Goal: Task Accomplishment & Management: Use online tool/utility

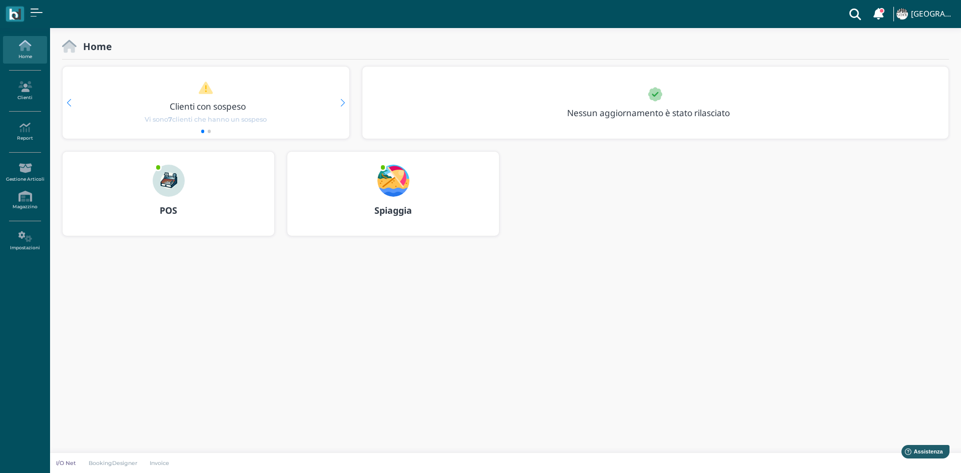
click at [170, 191] on img at bounding box center [169, 181] width 32 height 32
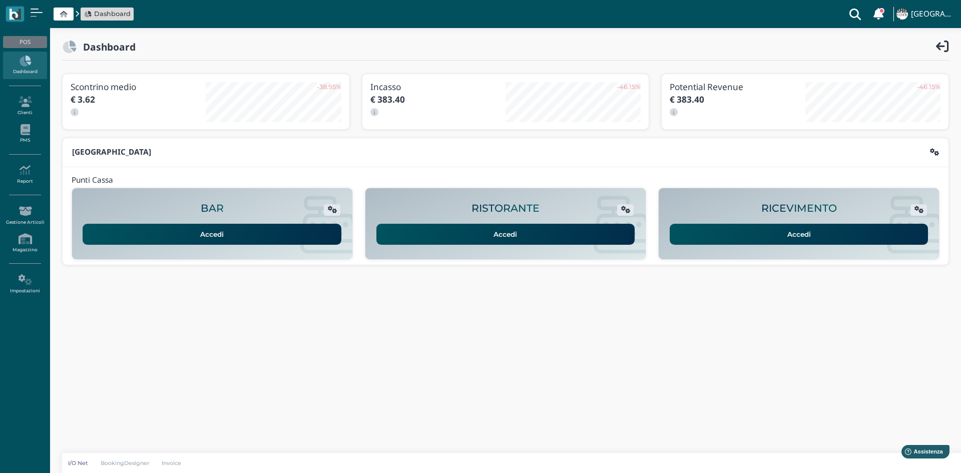
click at [768, 238] on link "Accedi" at bounding box center [799, 234] width 259 height 21
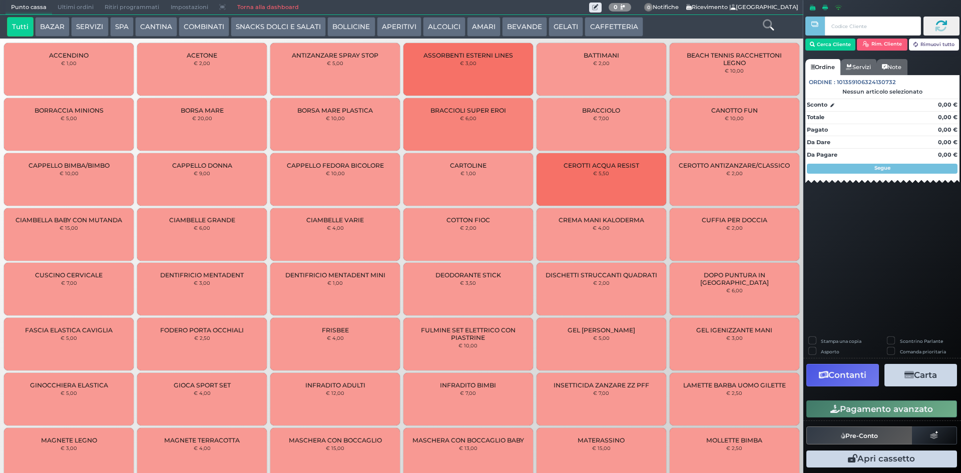
click at [245, 5] on link "Torna alla dashboard" at bounding box center [267, 8] width 73 height 14
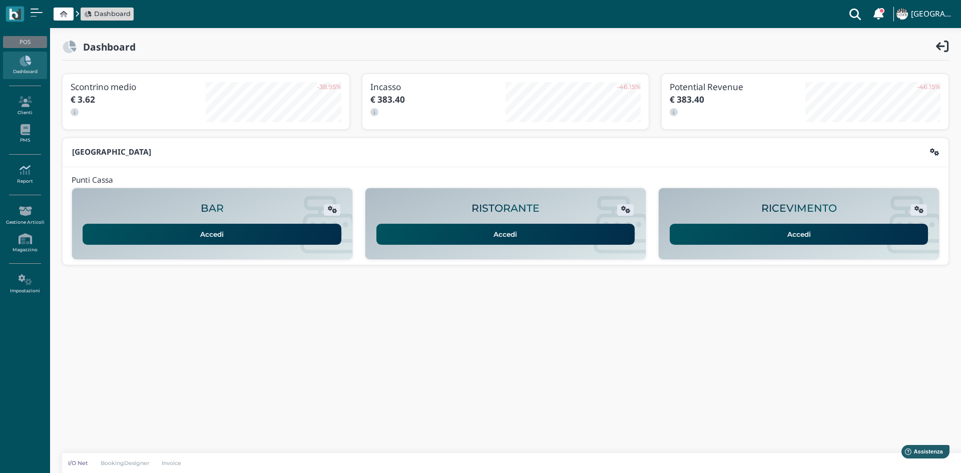
click at [25, 183] on link "Report" at bounding box center [25, 175] width 44 height 28
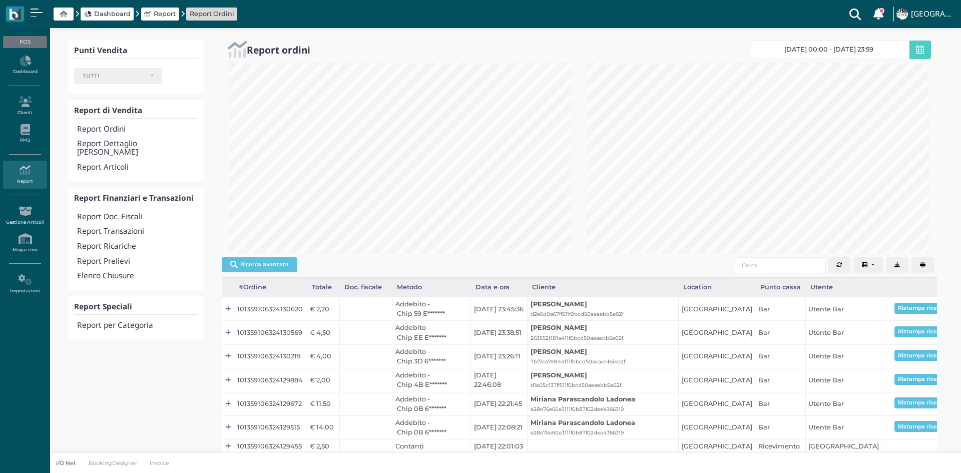
select select
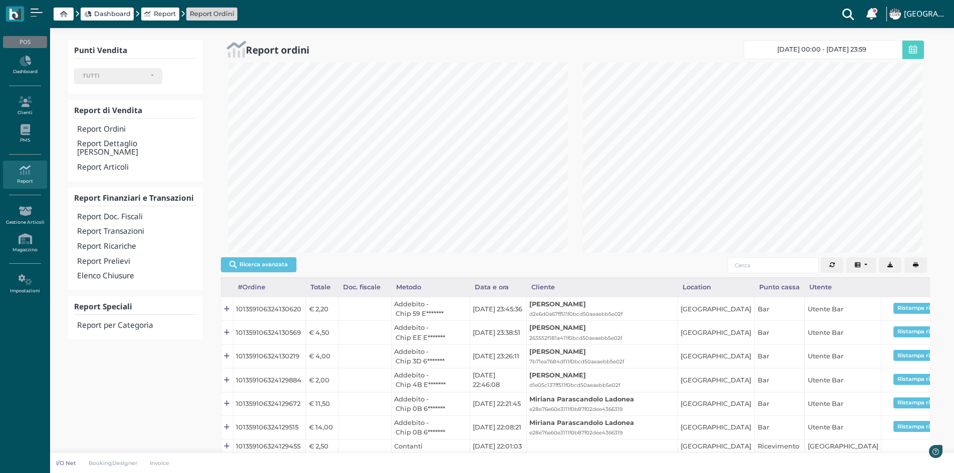
scroll to position [500562, 500398]
click at [113, 227] on h4 "Report Transazioni" at bounding box center [136, 231] width 119 height 9
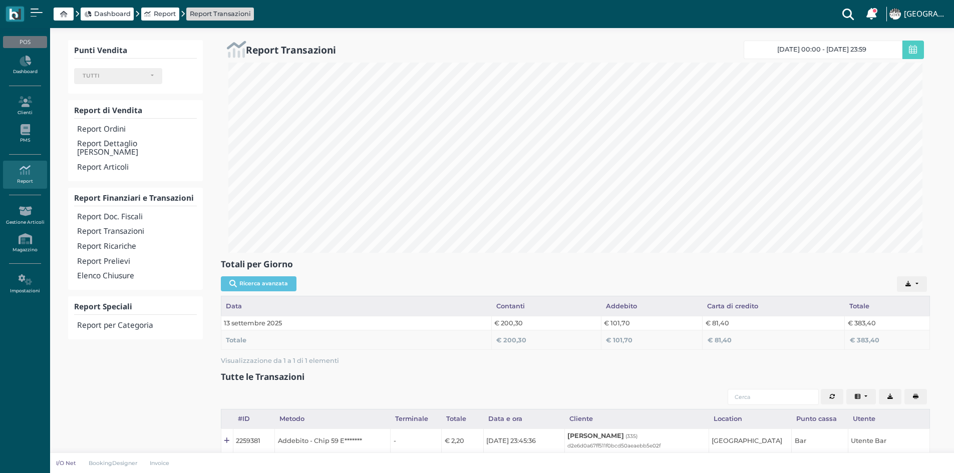
select select
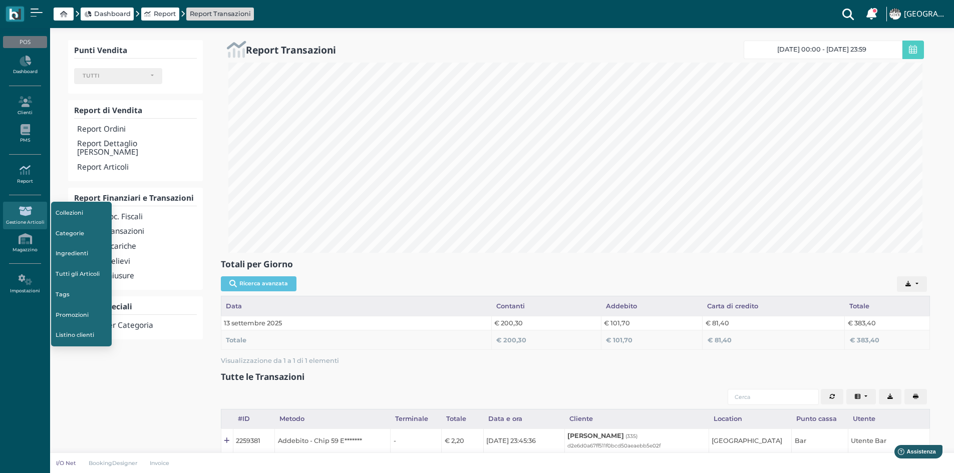
click at [33, 171] on icon at bounding box center [25, 170] width 44 height 11
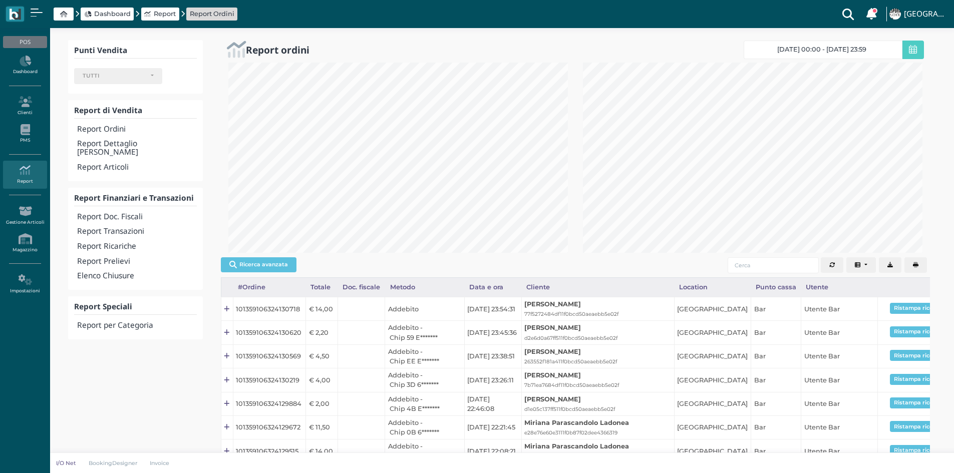
select select
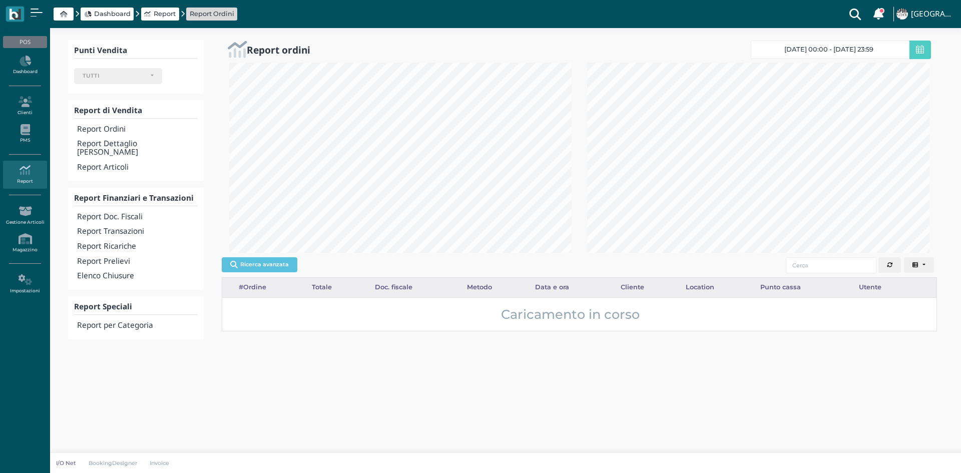
select select
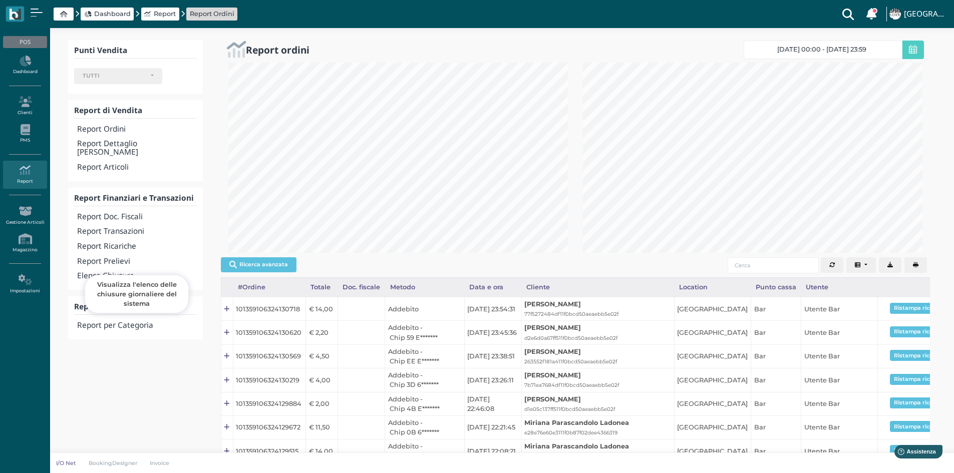
click at [120, 272] on h4 "Elenco Chiusure" at bounding box center [136, 276] width 119 height 9
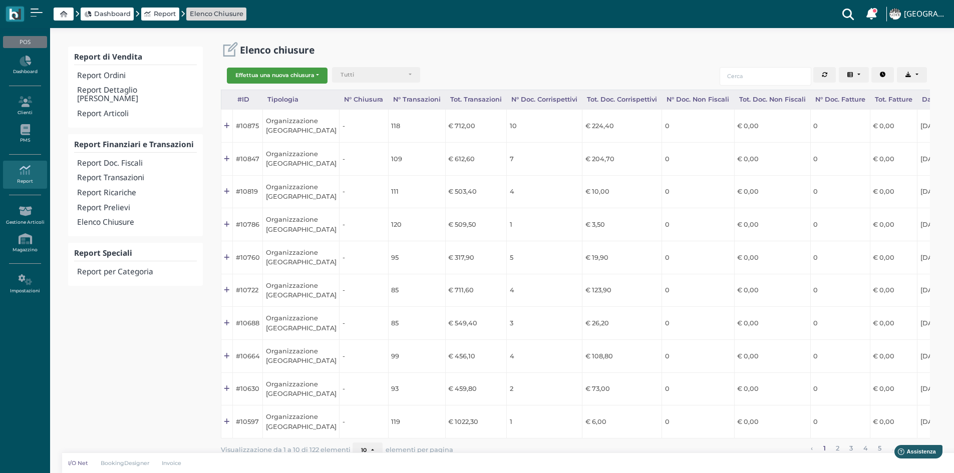
click at [275, 79] on button "Effettua una nuova chiusura" at bounding box center [277, 76] width 101 height 16
click at [275, 93] on span "Organizzazione" at bounding box center [266, 91] width 78 height 13
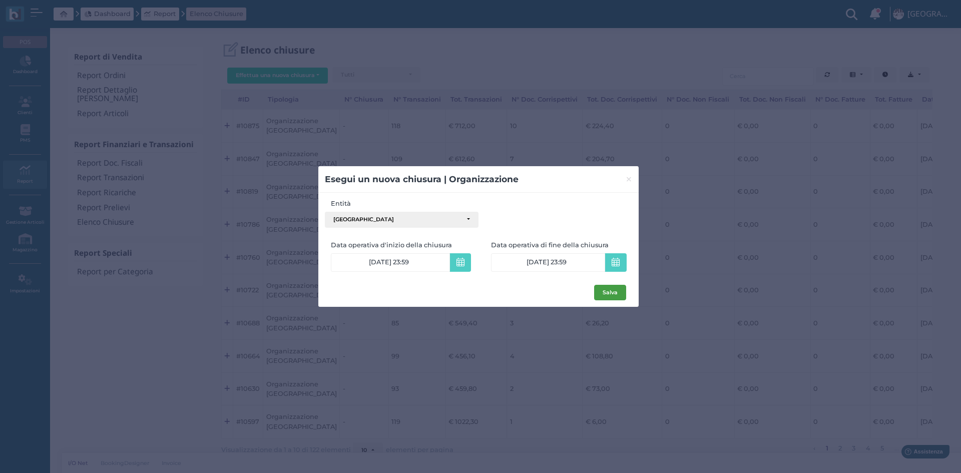
click at [620, 295] on button "Salva" at bounding box center [610, 293] width 32 height 16
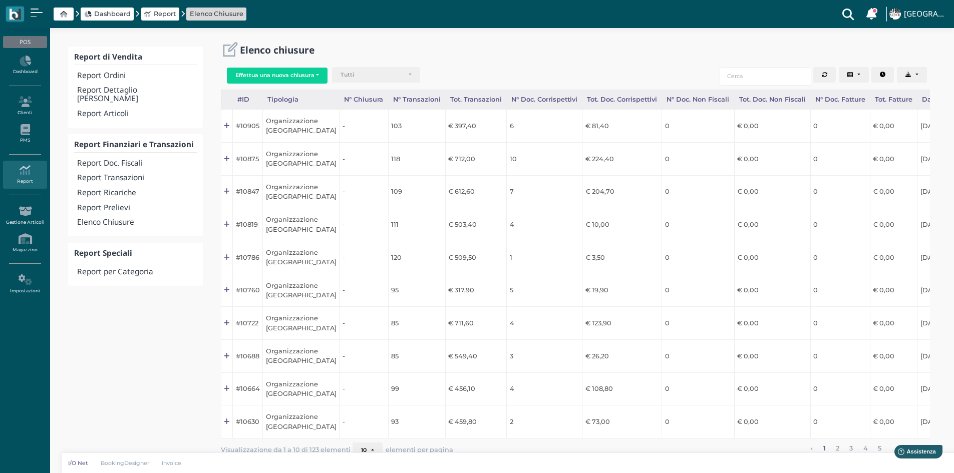
scroll to position [0, 100]
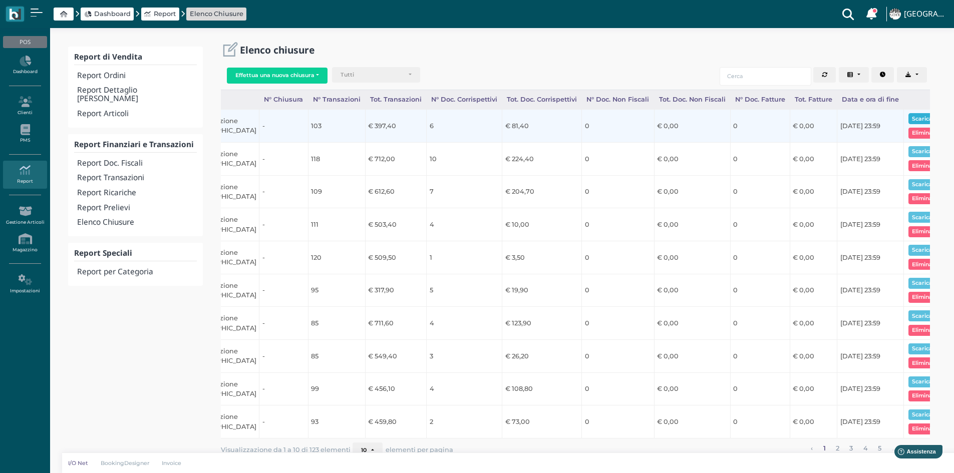
click at [908, 116] on button "Scarica pdf" at bounding box center [927, 118] width 39 height 11
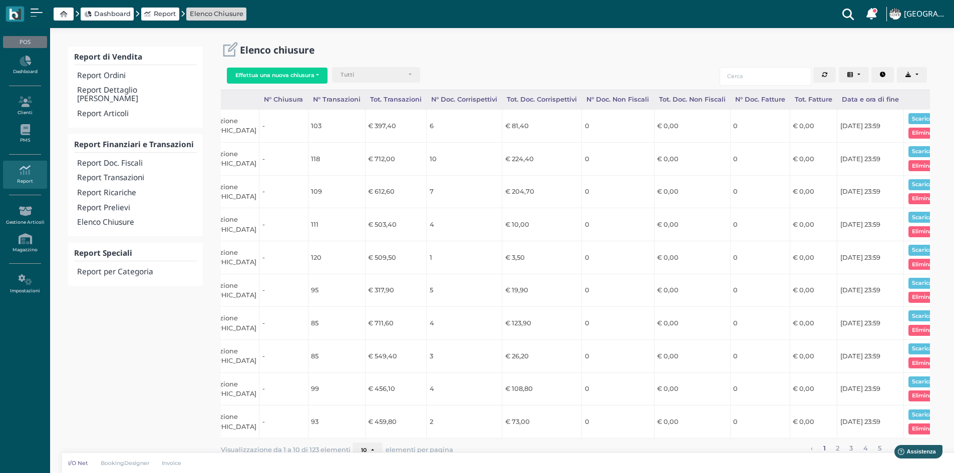
click at [69, 16] on span at bounding box center [64, 14] width 20 height 13
click at [63, 15] on icon at bounding box center [63, 14] width 7 height 7
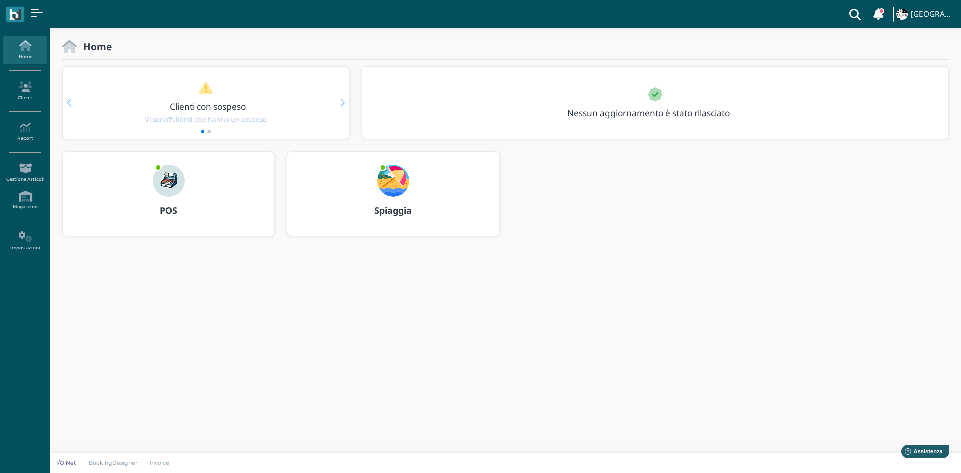
click at [173, 175] on img at bounding box center [169, 181] width 32 height 32
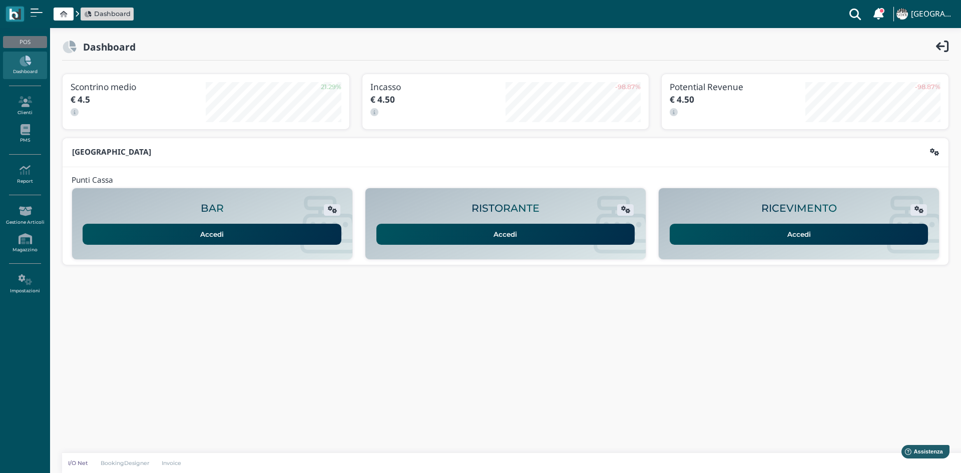
click at [197, 238] on link "Accedi" at bounding box center [212, 234] width 259 height 21
